Goal: Task Accomplishment & Management: Use online tool/utility

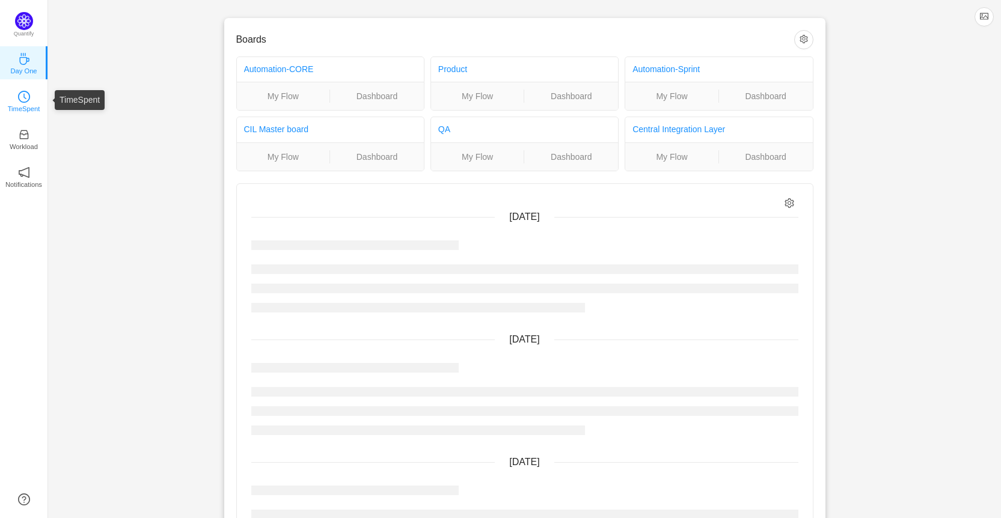
click at [30, 95] on link "TimeSpent" at bounding box center [24, 100] width 12 height 12
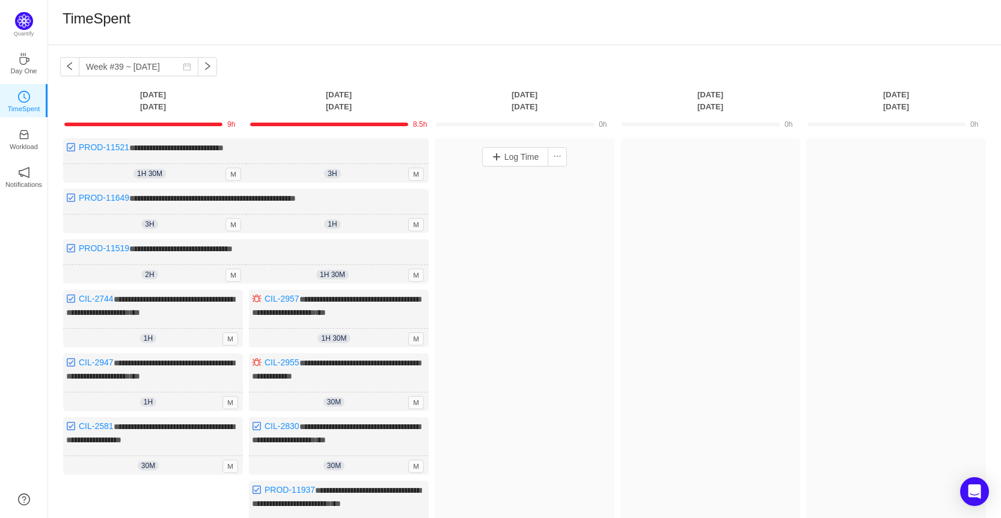
scroll to position [60, 0]
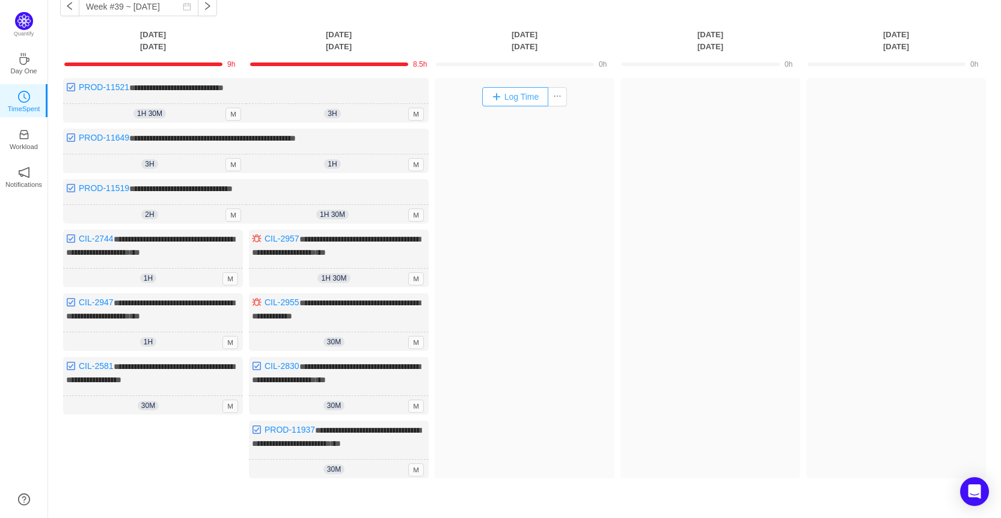
click at [516, 92] on button "Log Time" at bounding box center [515, 96] width 67 height 19
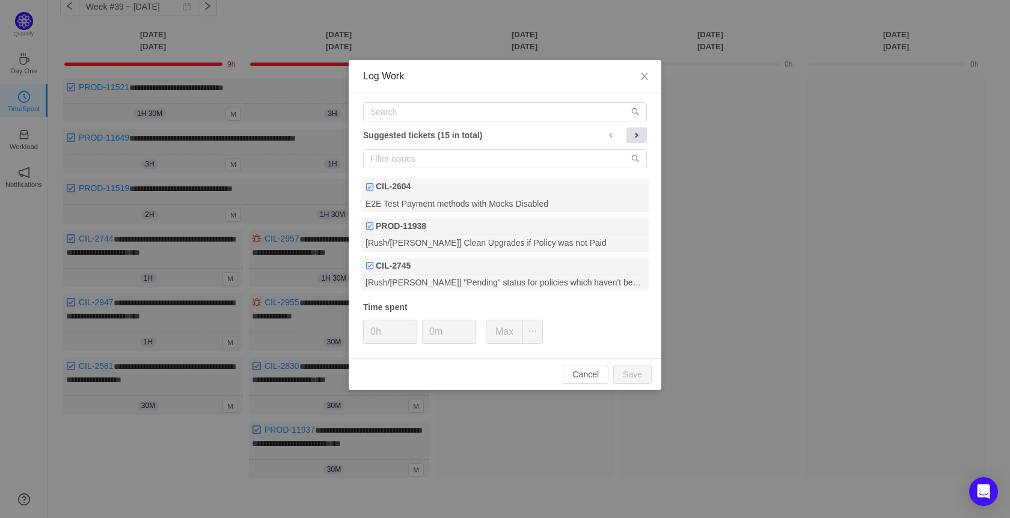
click at [642, 135] on button at bounding box center [637, 135] width 20 height 16
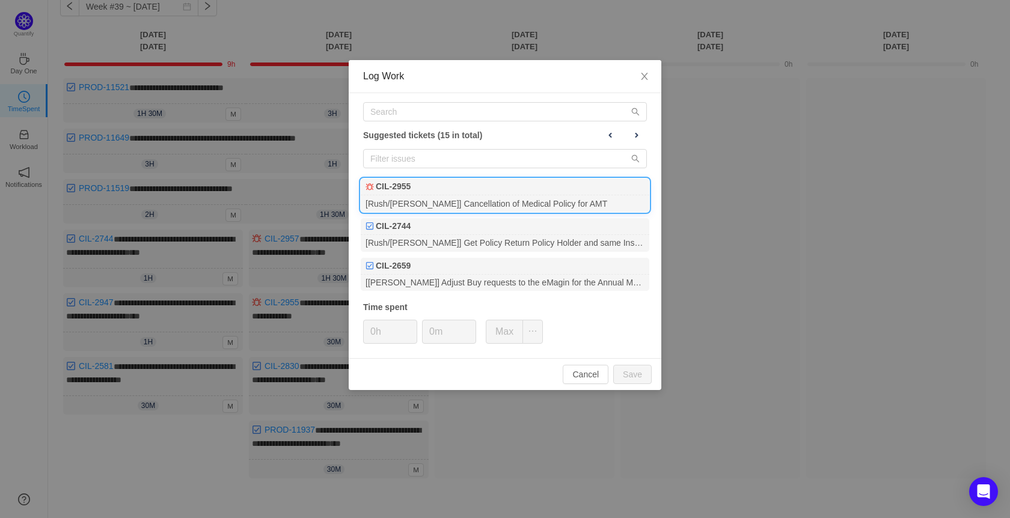
click at [562, 198] on div "[Rush/[PERSON_NAME]] Cancellation of Medical Policy for AMT" at bounding box center [505, 203] width 289 height 16
click at [430, 338] on input "0m" at bounding box center [449, 332] width 53 height 23
click at [637, 372] on button "Save" at bounding box center [632, 374] width 38 height 19
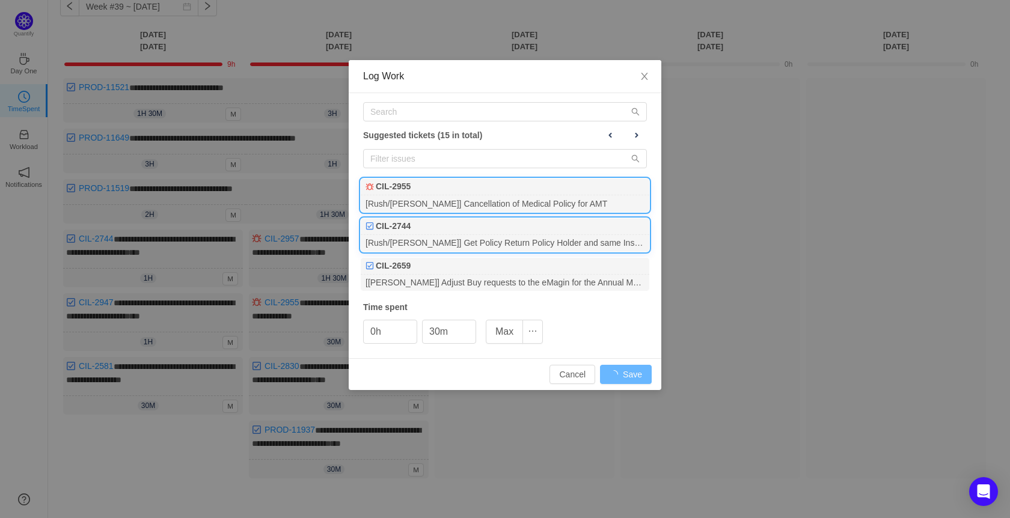
type input "0m"
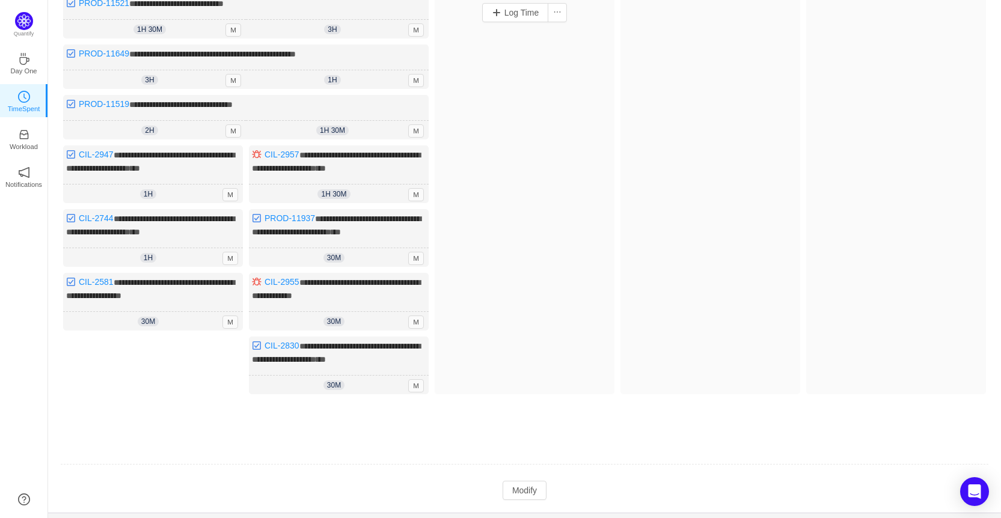
scroll to position [170, 0]
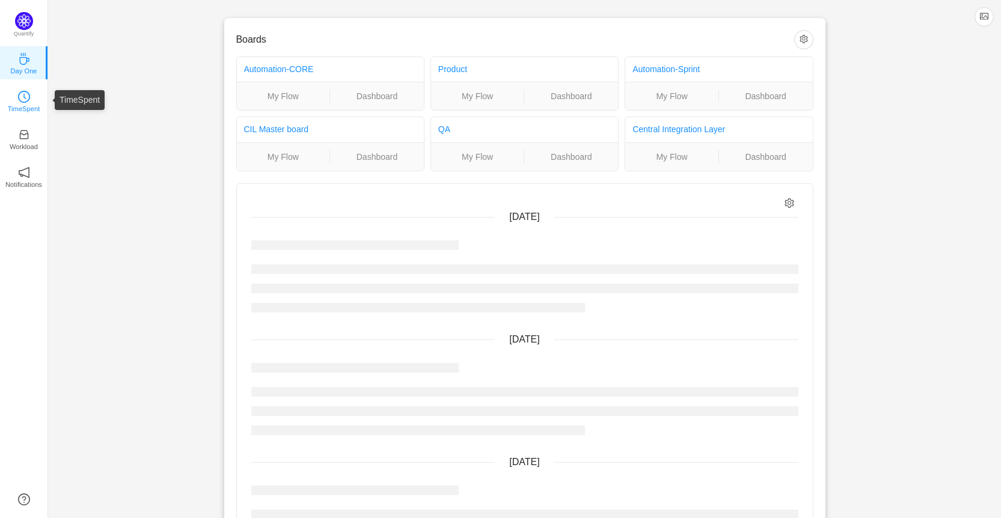
click at [28, 91] on icon "icon: clock-circle" at bounding box center [24, 97] width 12 height 12
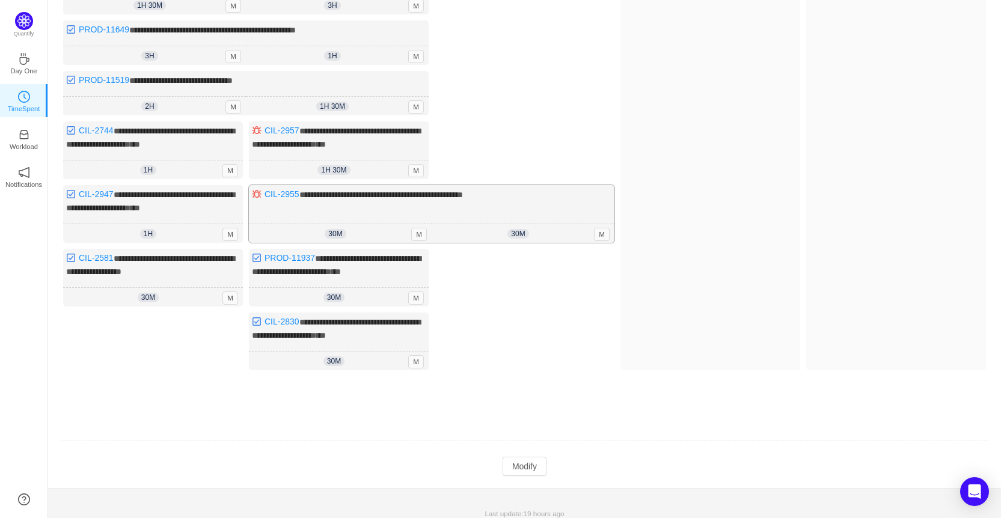
scroll to position [170, 0]
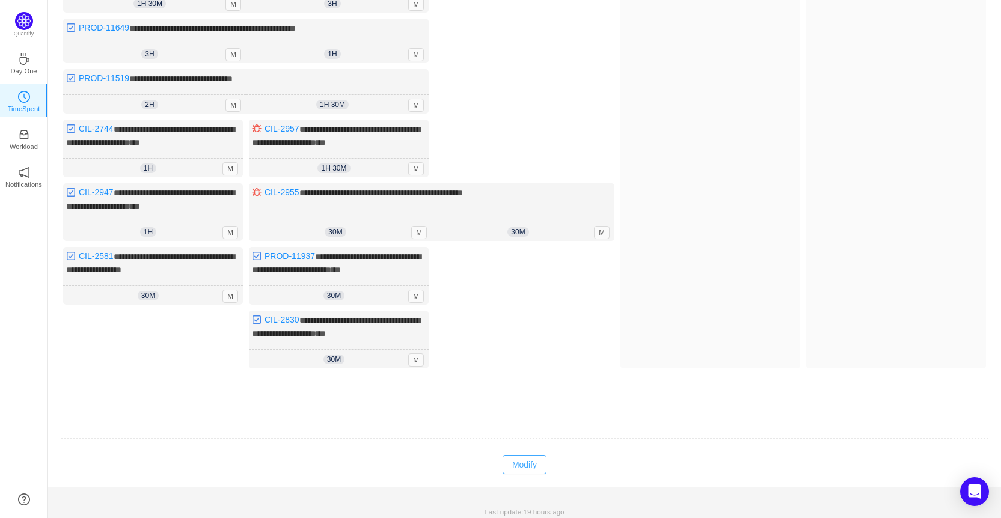
click at [538, 456] on button "Modify" at bounding box center [525, 464] width 44 height 19
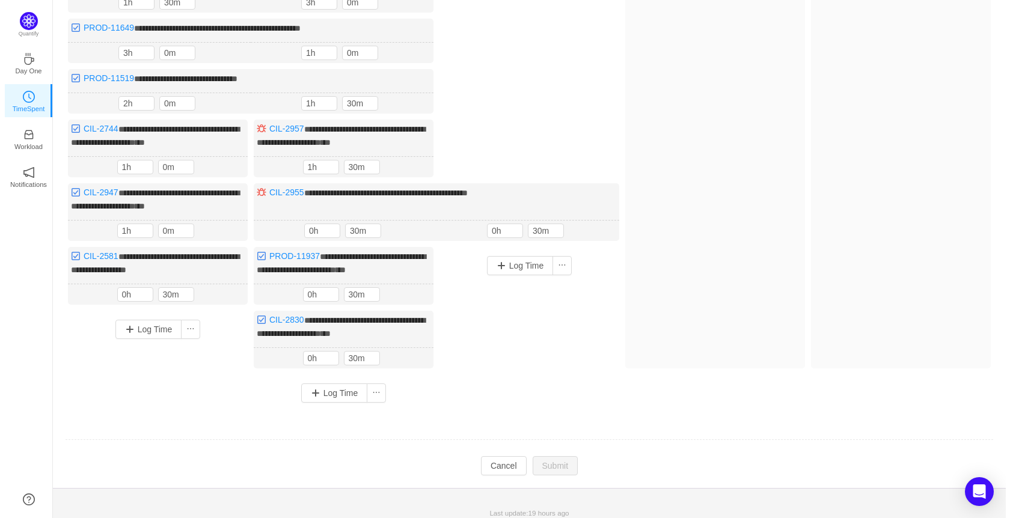
scroll to position [168, 0]
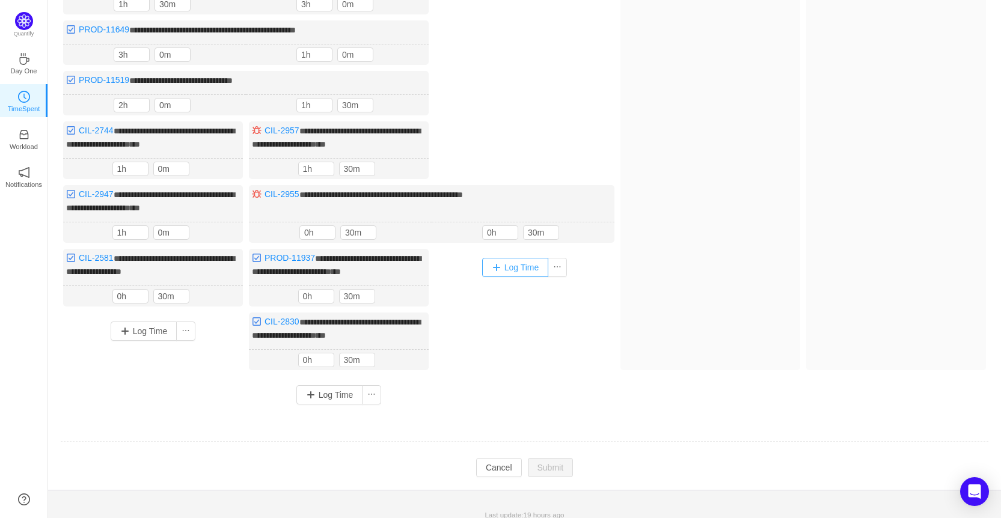
click at [521, 262] on button "Log Time" at bounding box center [515, 267] width 67 height 19
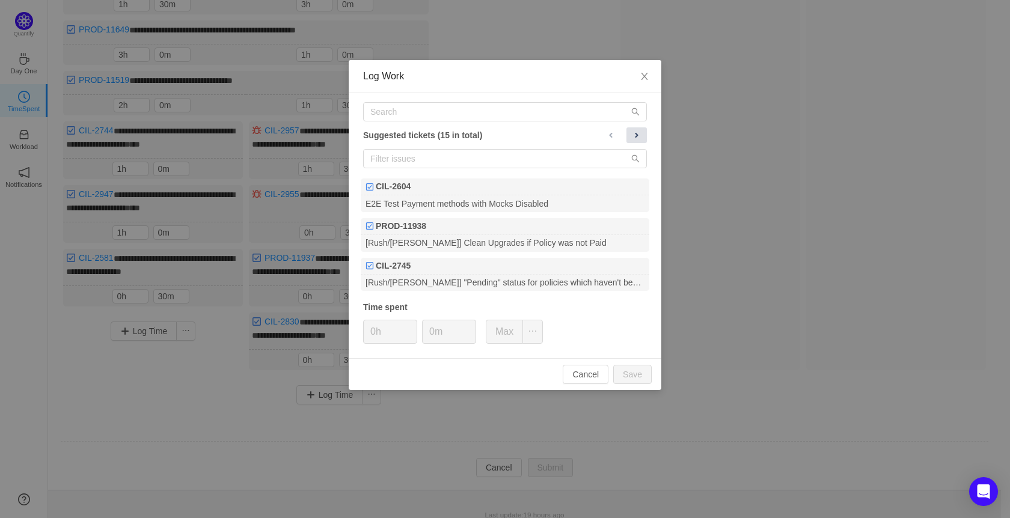
click at [633, 130] on span at bounding box center [637, 135] width 10 height 10
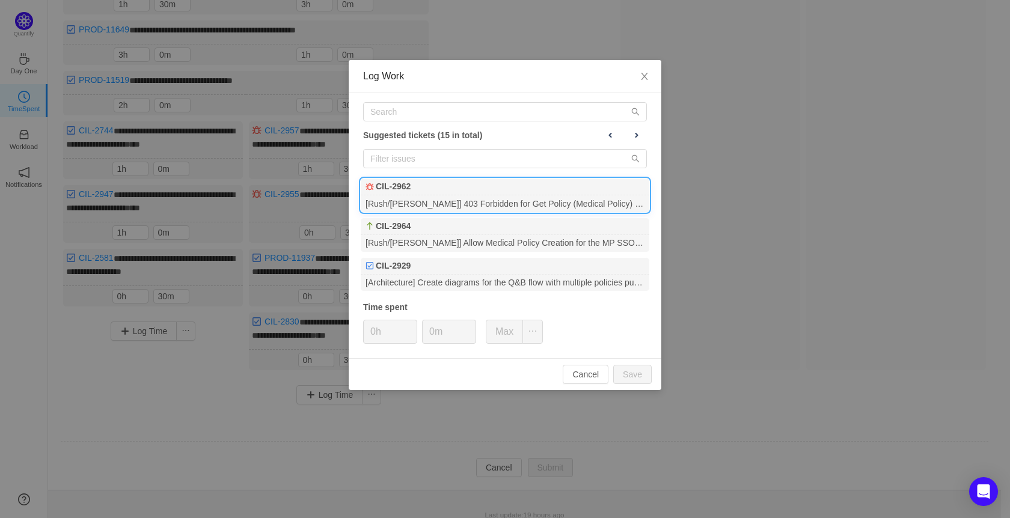
click at [523, 198] on div "[Rush/[PERSON_NAME]] 403 Forbidden for Get Policy (Medical Policy) with MP cred…" at bounding box center [505, 203] width 289 height 16
click at [425, 333] on input "0m" at bounding box center [449, 332] width 53 height 23
click at [628, 372] on button "Save" at bounding box center [632, 374] width 38 height 19
type input "0m"
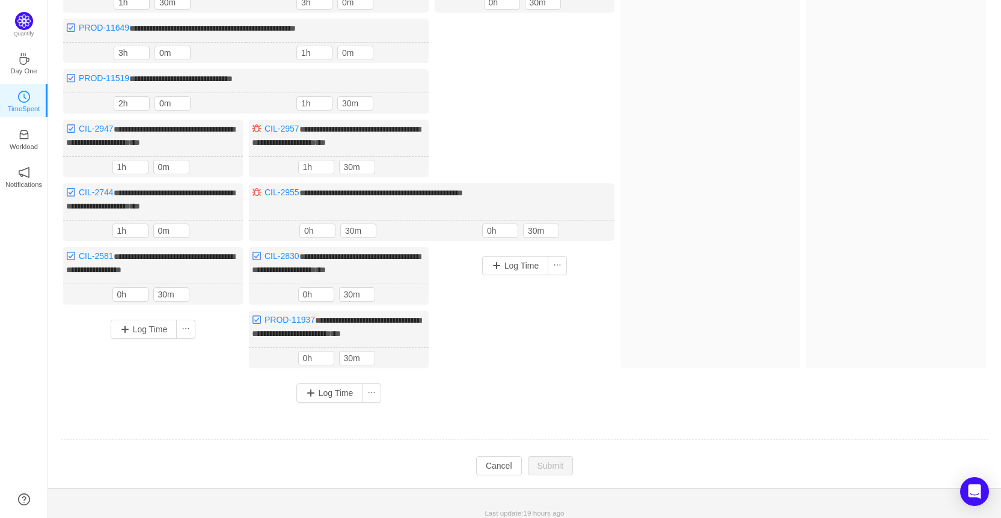
scroll to position [184, 0]
click at [518, 263] on button "Log Time" at bounding box center [515, 265] width 67 height 19
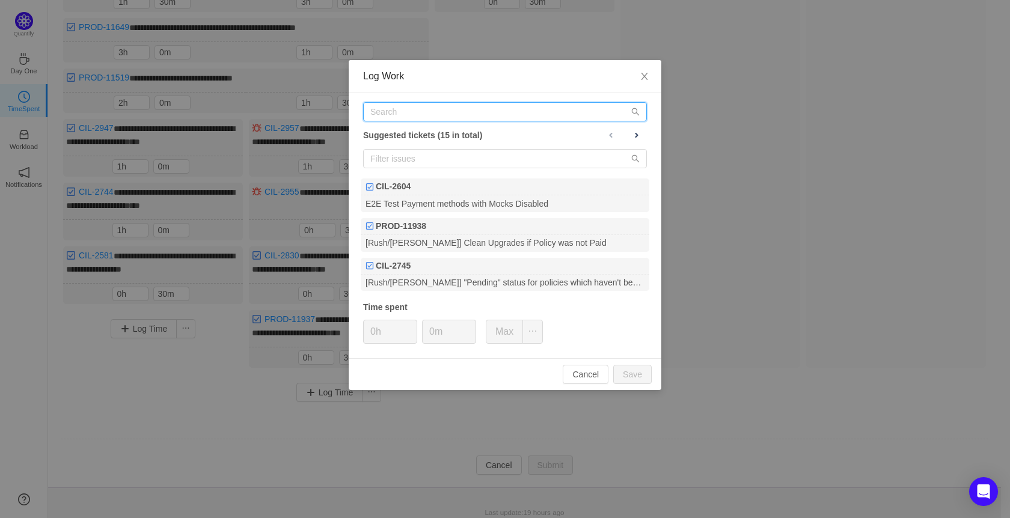
click at [413, 115] on input "text" at bounding box center [505, 111] width 284 height 19
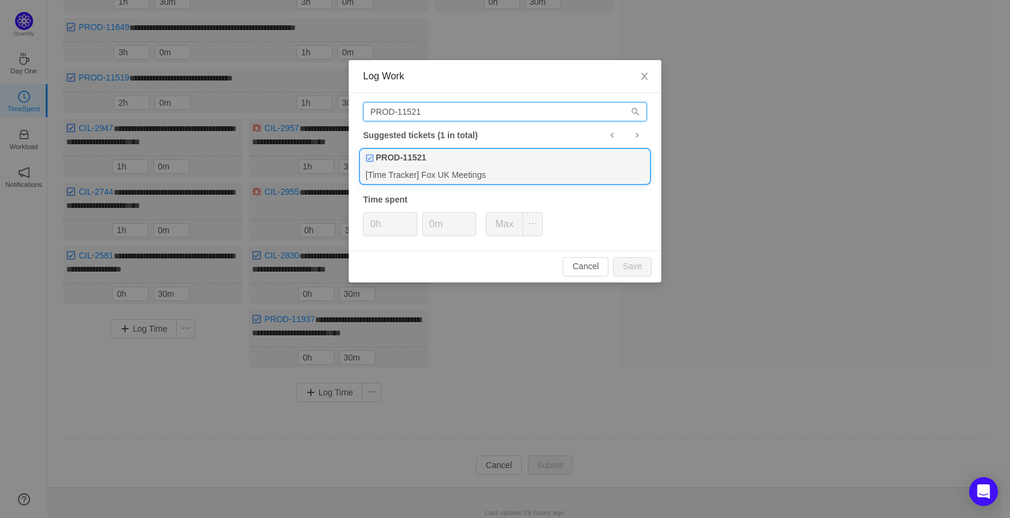
type input "PROD-11521"
click at [425, 173] on div "[Time Tracker] Fox UK Meetings" at bounding box center [505, 175] width 289 height 16
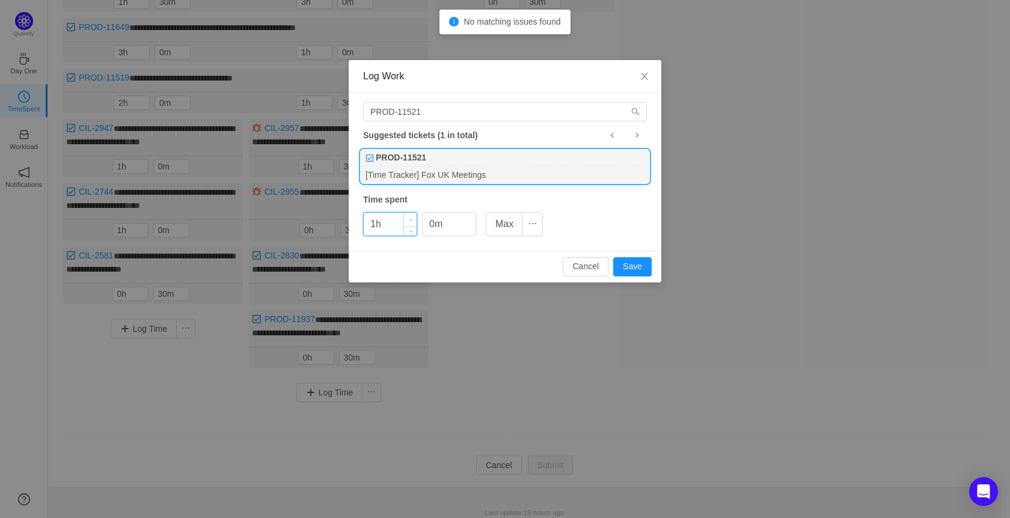
click at [411, 216] on span "Increase Value" at bounding box center [410, 220] width 13 height 14
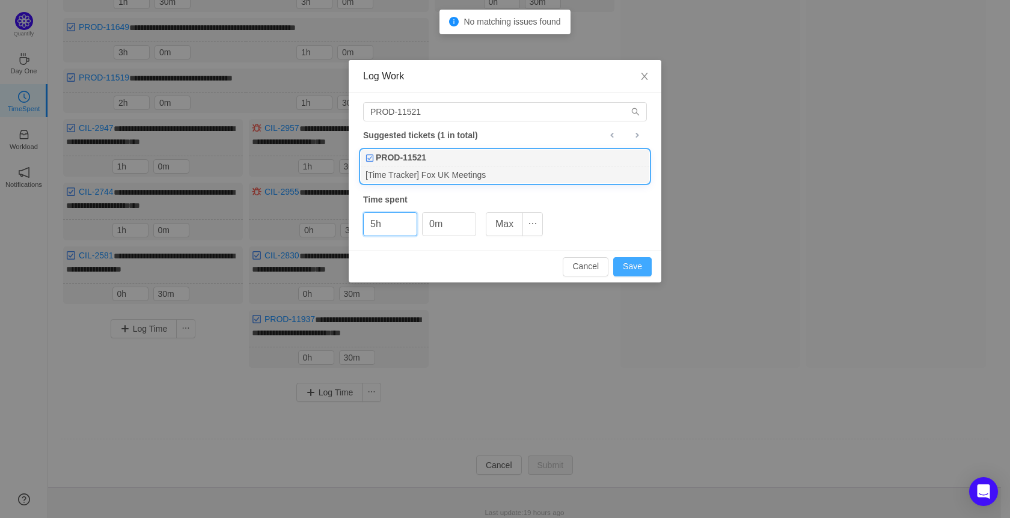
click at [639, 268] on button "Save" at bounding box center [632, 266] width 38 height 19
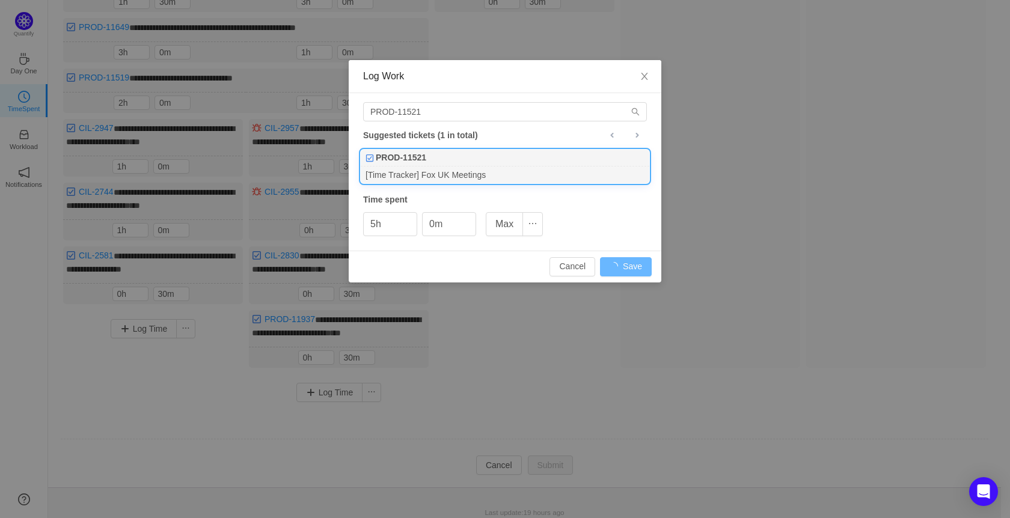
type input "0h"
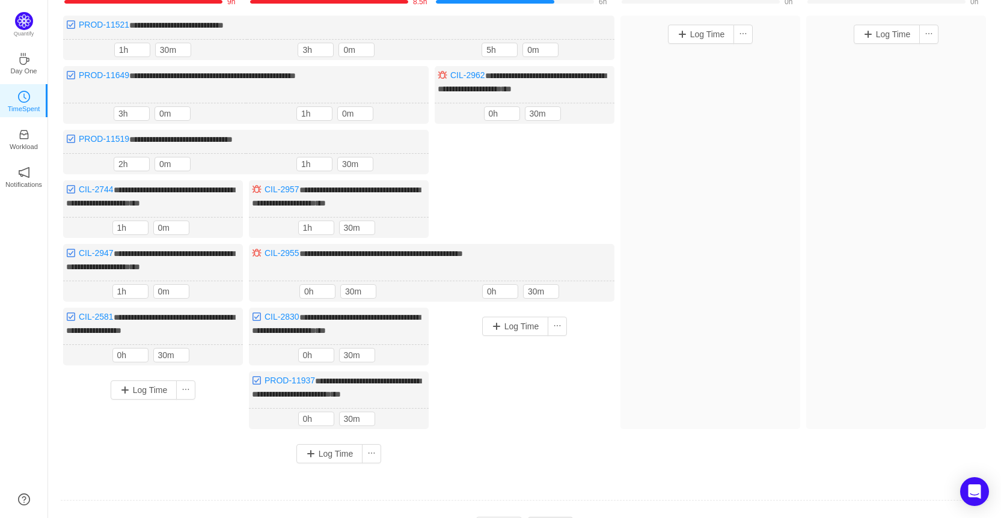
scroll to position [124, 0]
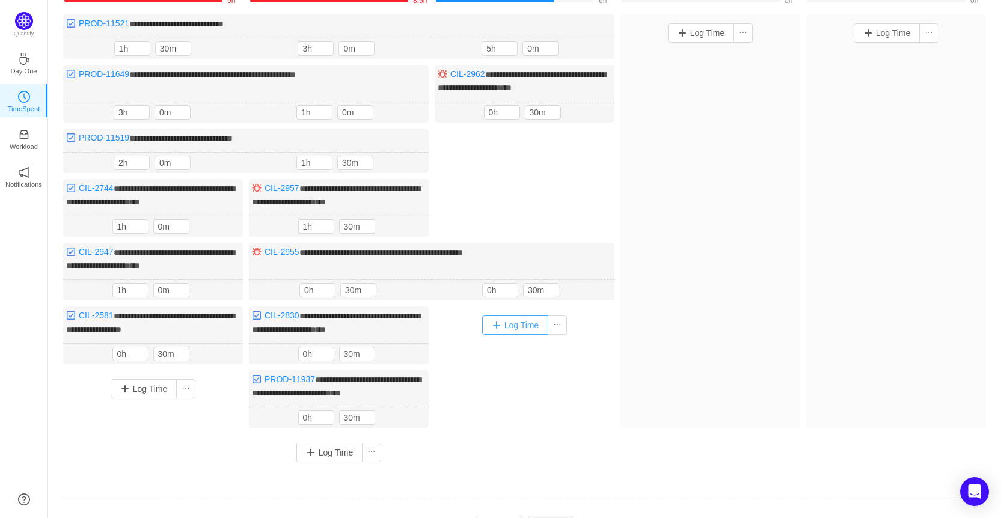
click at [519, 322] on button "Log Time" at bounding box center [515, 325] width 67 height 19
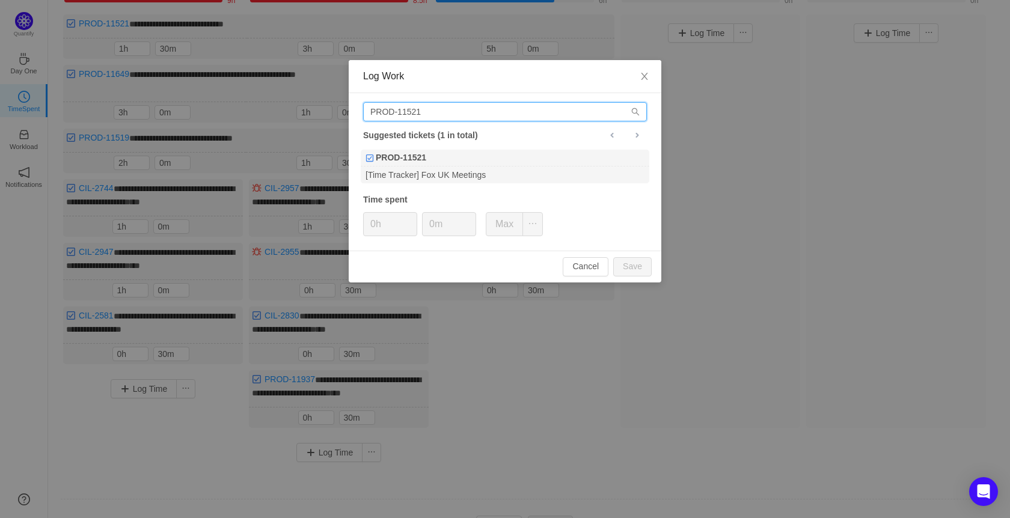
drag, startPoint x: 439, startPoint y: 111, endPoint x: 409, endPoint y: 111, distance: 30.1
click at [409, 111] on input "PROD-11521" at bounding box center [505, 111] width 284 height 19
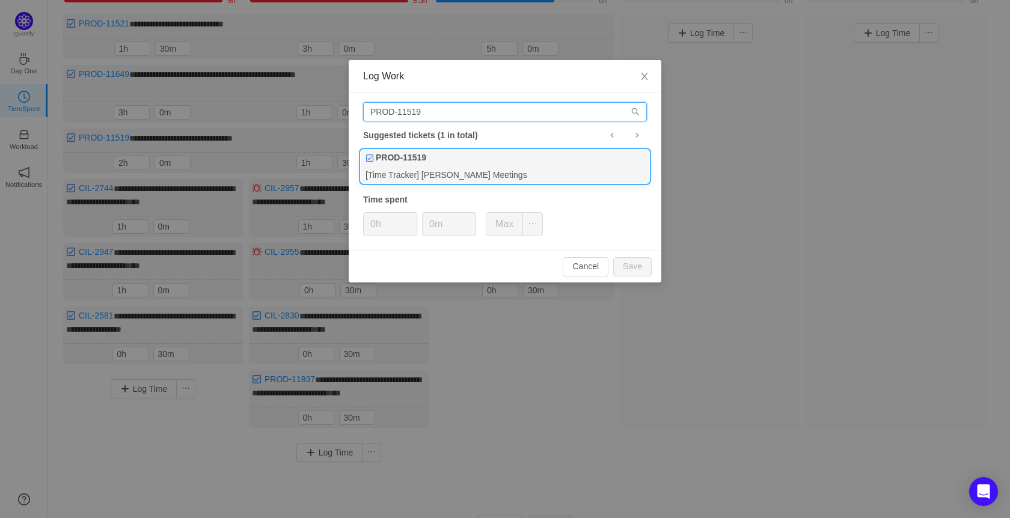
type input "PROD-11519"
click at [431, 179] on div "[Time Tracker] [PERSON_NAME] Meetings" at bounding box center [505, 175] width 289 height 16
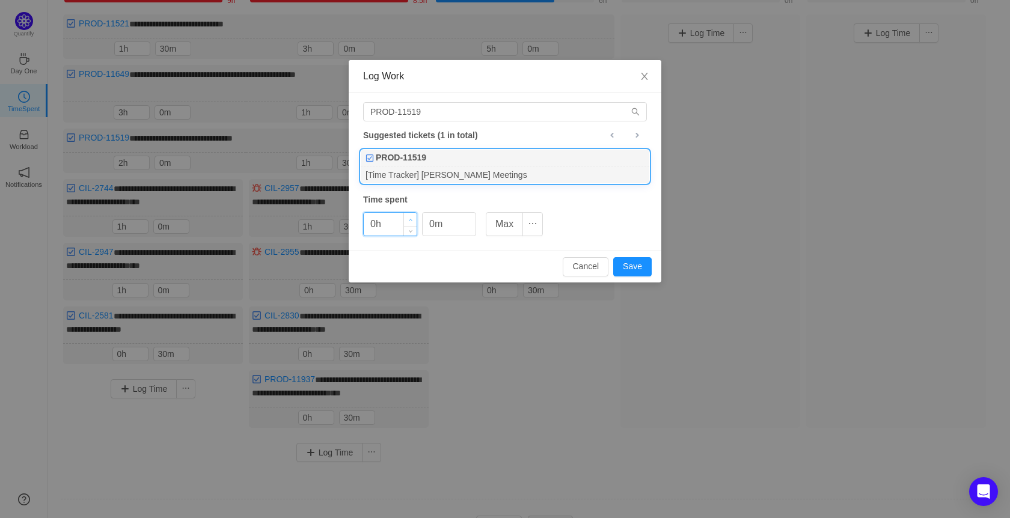
type input "1h"
click at [409, 220] on icon "icon: up" at bounding box center [411, 220] width 4 height 4
click at [432, 224] on input "0m" at bounding box center [449, 224] width 53 height 23
type input "30m"
click at [633, 262] on button "Save" at bounding box center [632, 266] width 38 height 19
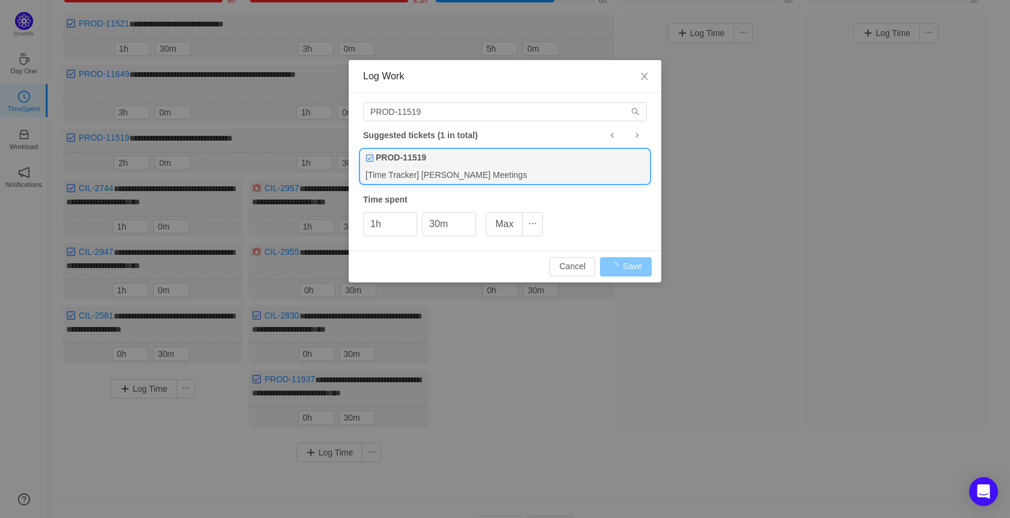
type input "0h"
type input "0m"
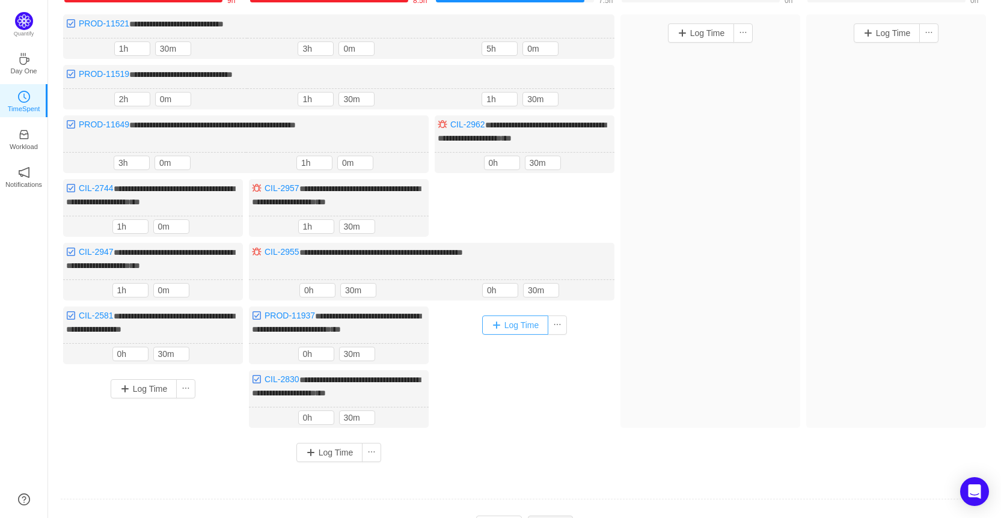
click at [518, 318] on button "Log Time" at bounding box center [515, 325] width 67 height 19
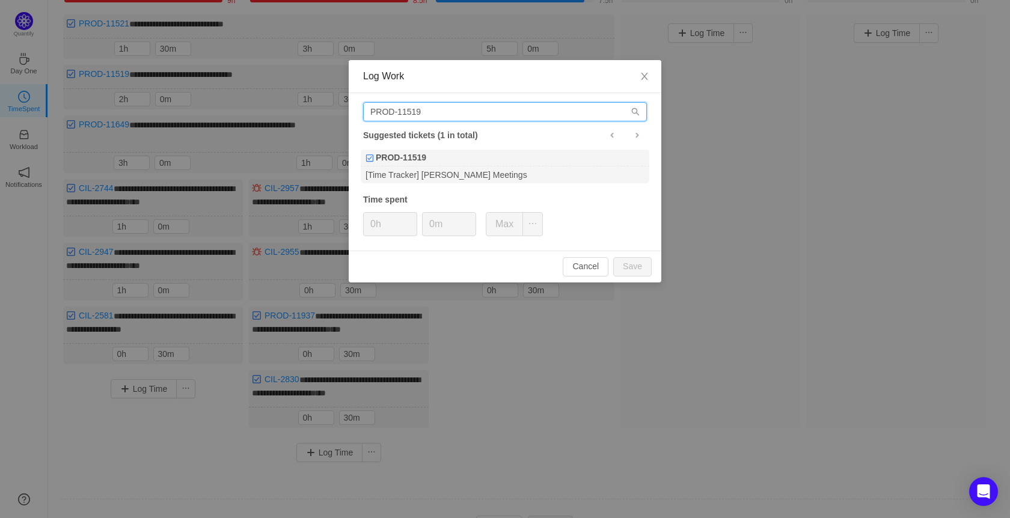
drag, startPoint x: 422, startPoint y: 112, endPoint x: 405, endPoint y: 114, distance: 16.4
click at [405, 114] on input "PROD-11519" at bounding box center [505, 111] width 284 height 19
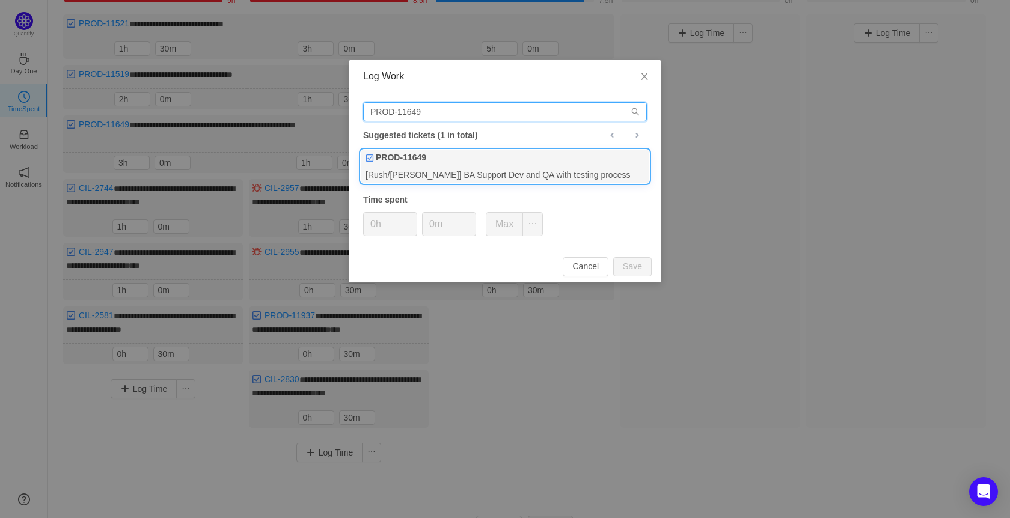
type input "PROD-11649"
click at [461, 164] on div "PROD-11649" at bounding box center [505, 158] width 289 height 17
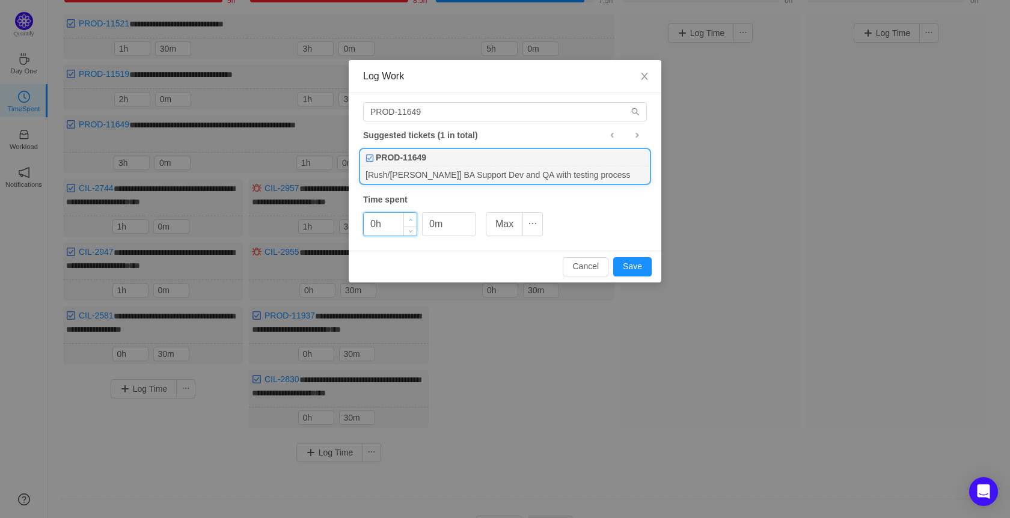
type input "1h"
click at [411, 216] on span "Increase Value" at bounding box center [410, 220] width 13 height 14
click at [431, 226] on input "0m" at bounding box center [449, 224] width 53 height 23
type input "30m"
click at [626, 264] on button "Save" at bounding box center [632, 266] width 38 height 19
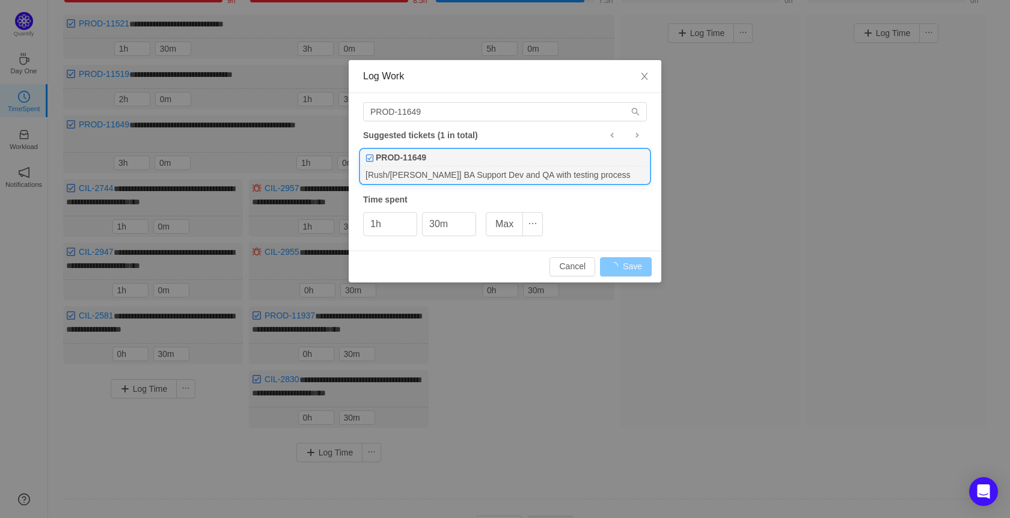
type input "0h"
type input "0m"
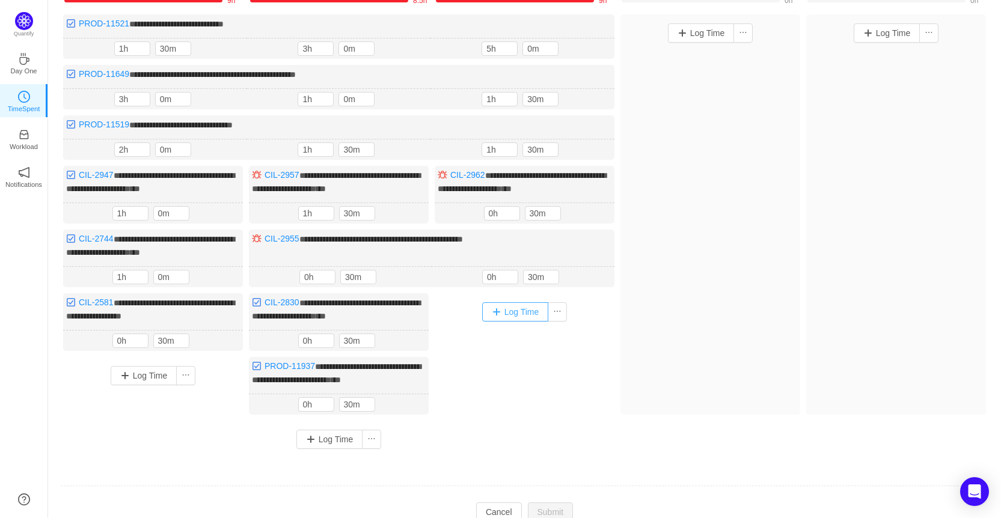
click at [515, 307] on button "Log Time" at bounding box center [515, 311] width 67 height 19
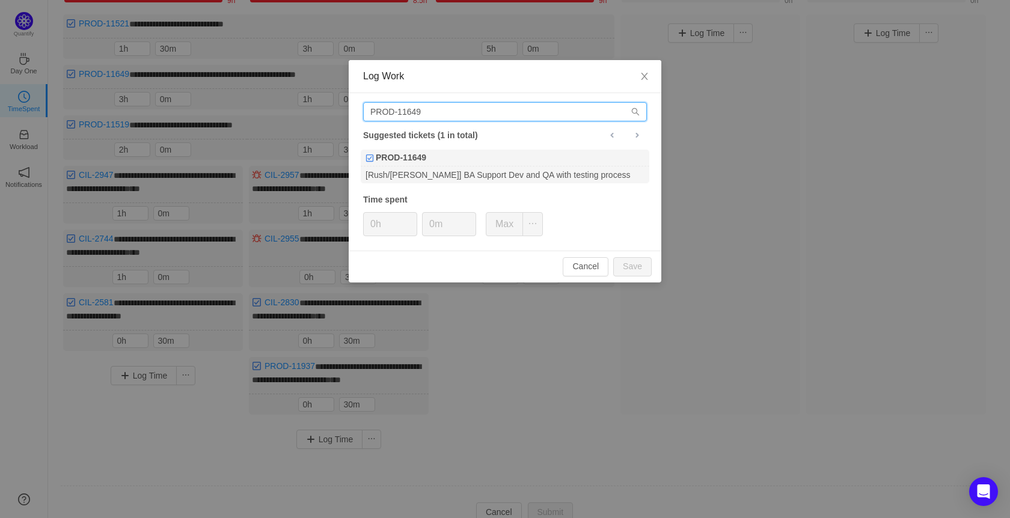
drag, startPoint x: 440, startPoint y: 112, endPoint x: 325, endPoint y: 106, distance: 115.0
click at [325, 106] on div "Log Work PROD-11649 Suggested tickets (1 in total) PROD-11649 [Rush/[PERSON_NAM…" at bounding box center [505, 259] width 1010 height 518
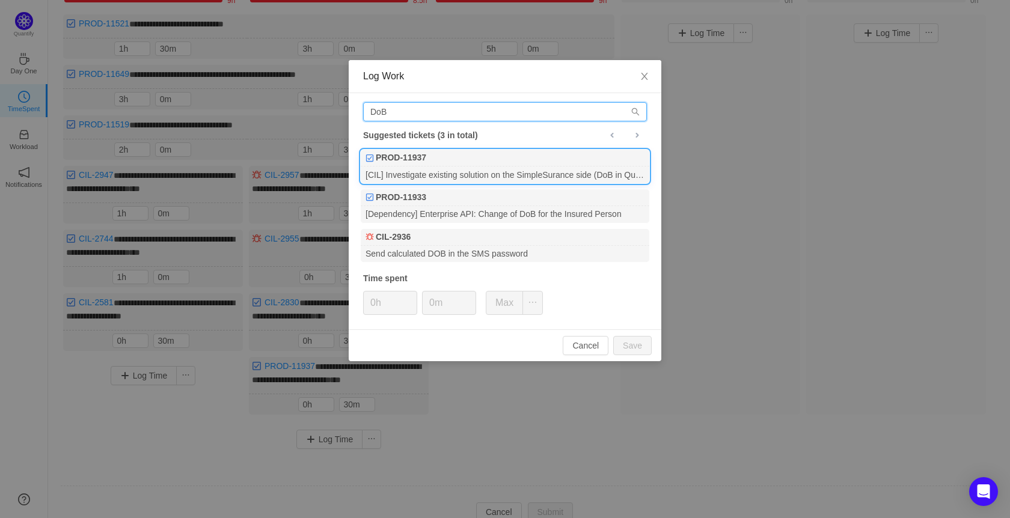
type input "DoB"
click at [418, 159] on b "PROD-11937" at bounding box center [401, 158] width 51 height 13
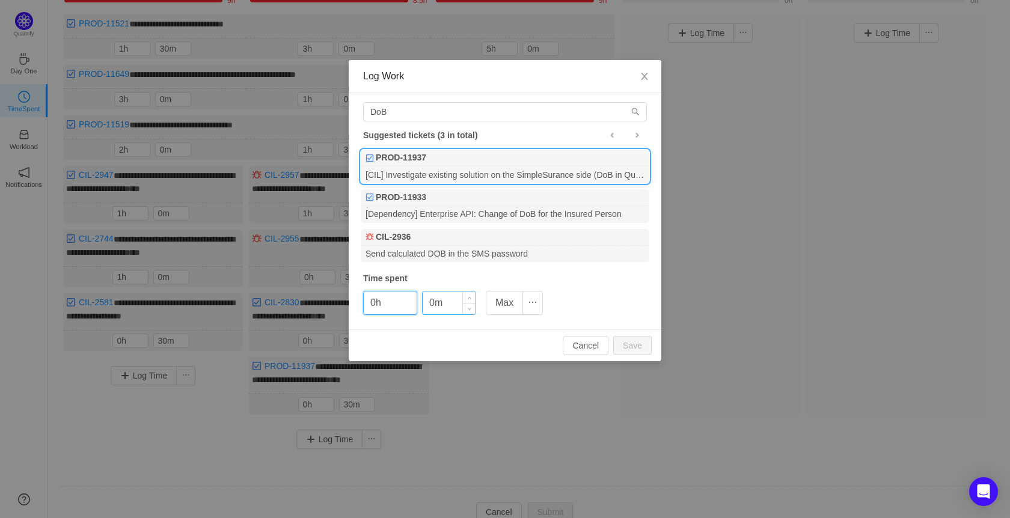
click at [430, 304] on input "0m" at bounding box center [449, 303] width 53 height 23
click at [645, 342] on button "Save" at bounding box center [632, 345] width 38 height 19
type input "0m"
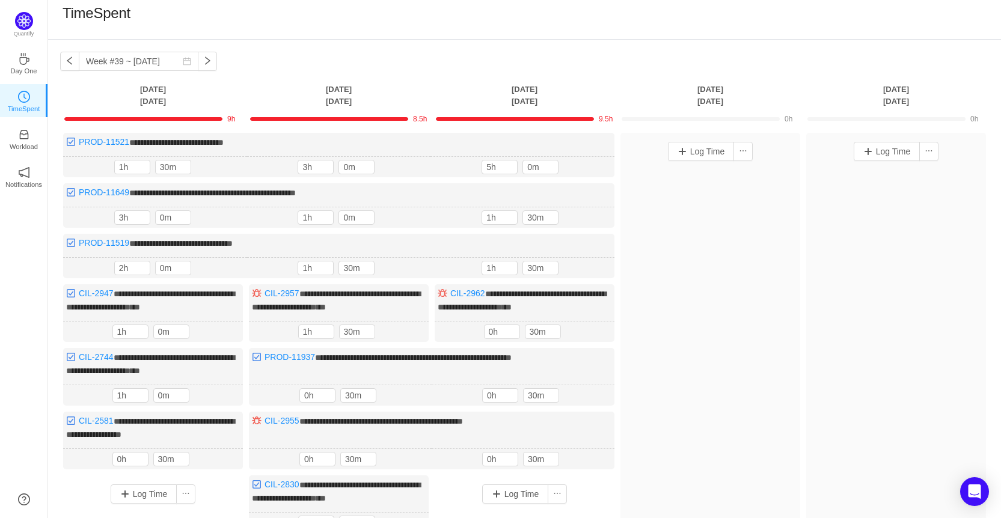
scroll to position [0, 0]
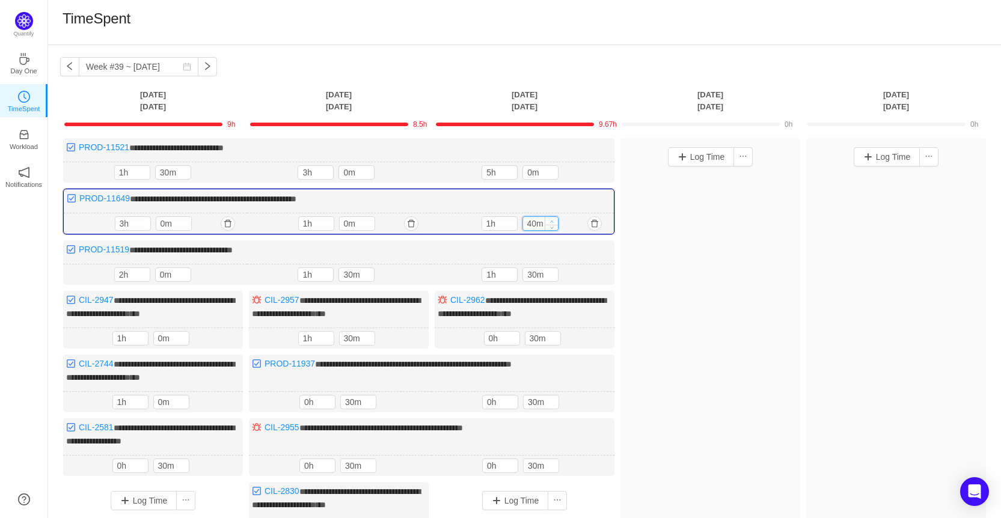
click at [554, 219] on icon "icon: up" at bounding box center [552, 221] width 4 height 4
type input "50m"
click at [554, 219] on icon "icon: up" at bounding box center [552, 221] width 4 height 4
type input "2h"
type input "0m"
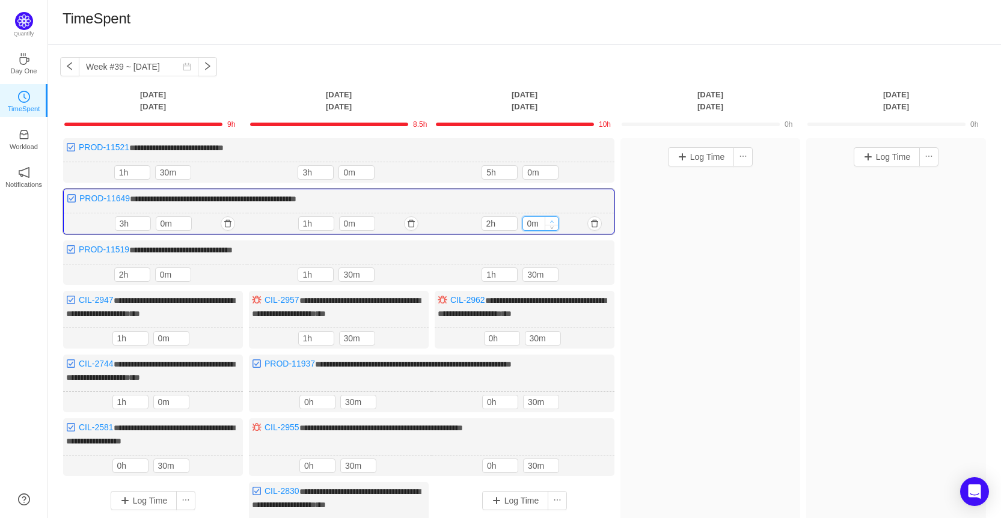
click at [554, 219] on icon "icon: up" at bounding box center [552, 221] width 4 height 4
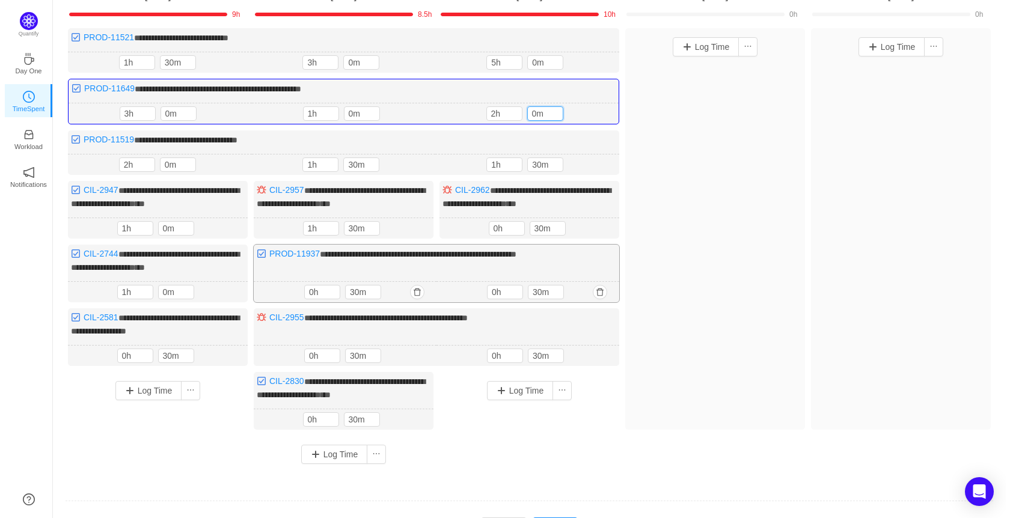
scroll to position [173, 0]
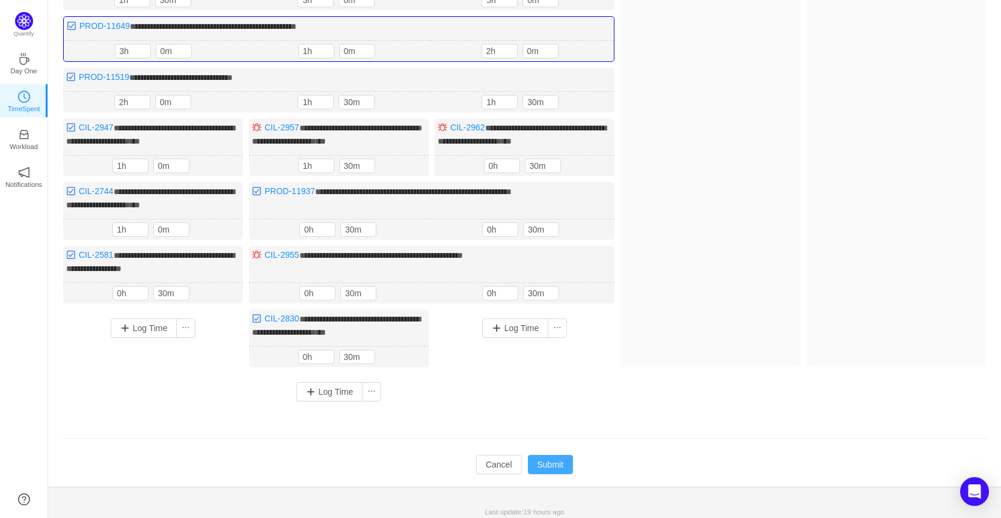
click at [551, 455] on button "Submit" at bounding box center [551, 464] width 46 height 19
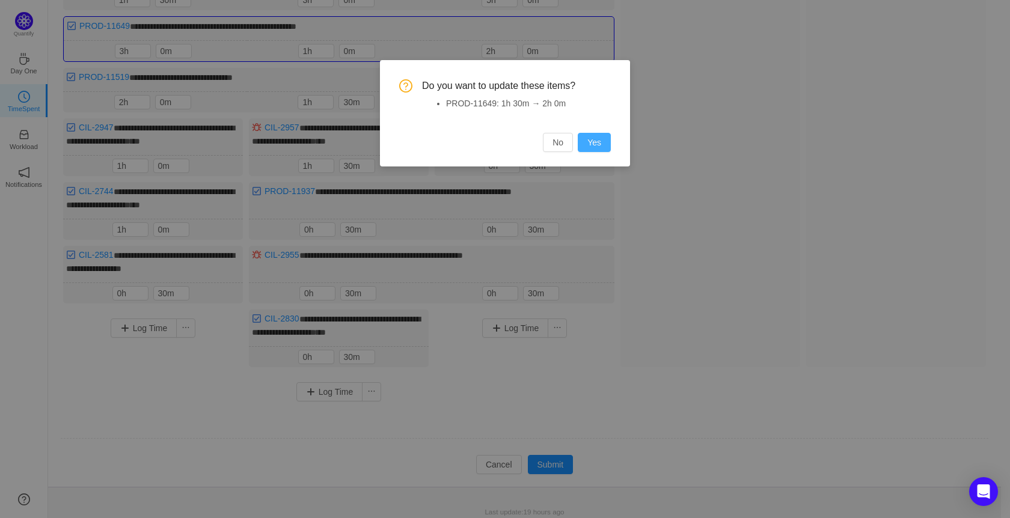
click at [597, 140] on button "Yes" at bounding box center [594, 142] width 33 height 19
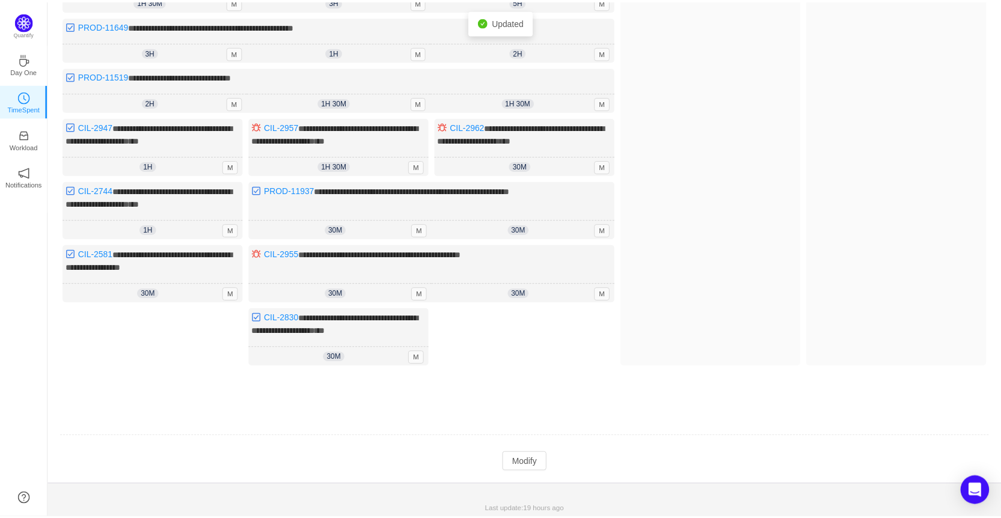
scroll to position [170, 0]
